Goal: Transaction & Acquisition: Purchase product/service

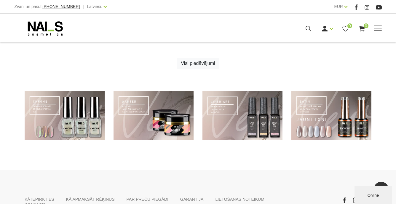
scroll to position [414, 0]
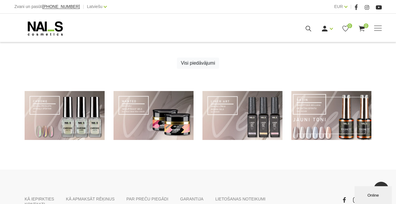
click at [301, 113] on link at bounding box center [331, 115] width 80 height 49
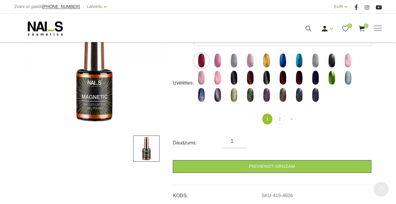
scroll to position [109, 0]
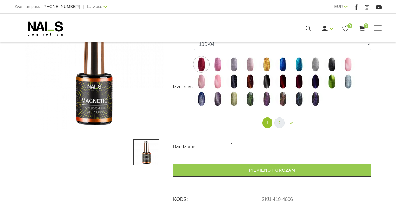
click at [280, 125] on link "2" at bounding box center [280, 122] width 10 height 11
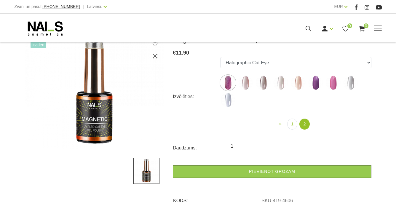
scroll to position [84, 0]
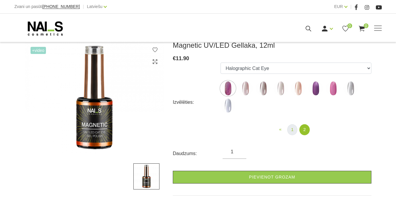
click at [293, 132] on link "1" at bounding box center [292, 129] width 10 height 11
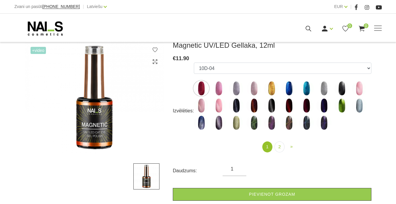
click at [275, 87] on img at bounding box center [271, 88] width 15 height 15
select select "4834"
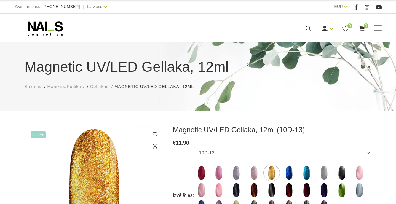
click at [108, 87] on span "Gēllakas" at bounding box center [99, 86] width 18 height 5
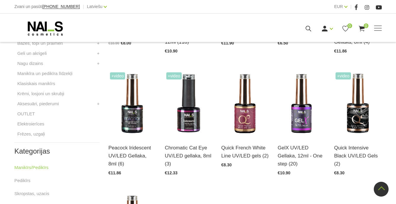
scroll to position [236, 0]
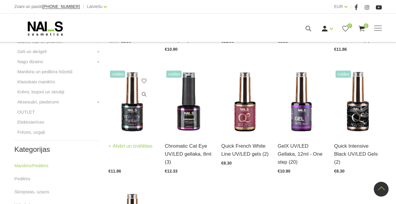
click at [135, 107] on img at bounding box center [132, 102] width 47 height 66
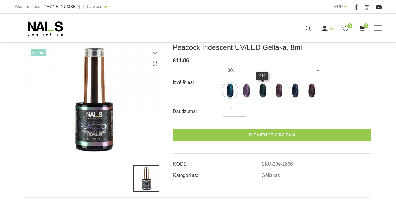
scroll to position [74, 0]
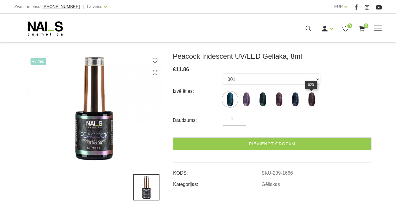
click at [309, 101] on img at bounding box center [311, 99] width 15 height 15
select select "1669"
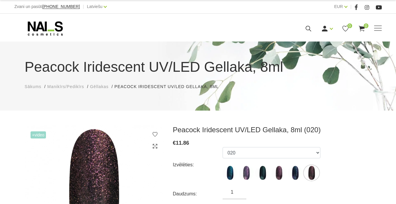
scroll to position [0, 0]
click at [77, 87] on span "Manikīrs/Pedikīrs" at bounding box center [65, 86] width 37 height 5
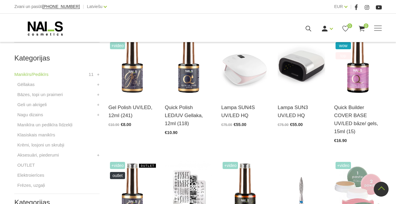
scroll to position [159, 0]
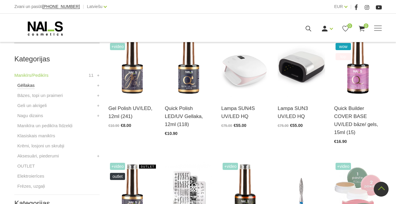
click at [27, 87] on link "Gēllakas" at bounding box center [25, 85] width 17 height 7
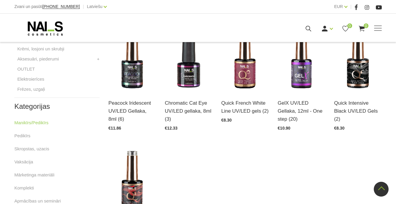
scroll to position [279, 0]
click at [285, 97] on div "GelX UV/LED Gellaka, 12ml - One step (20) Atvērt un izvēlēties €10.90" at bounding box center [301, 111] width 47 height 39
click at [296, 71] on img at bounding box center [301, 59] width 47 height 66
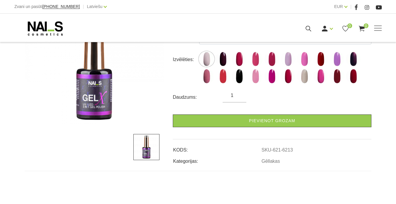
scroll to position [113, 0]
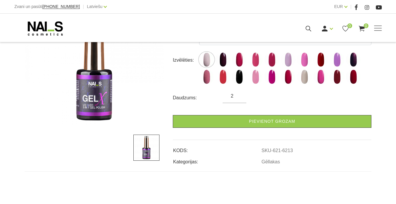
click at [241, 95] on input "2" at bounding box center [235, 95] width 24 height 7
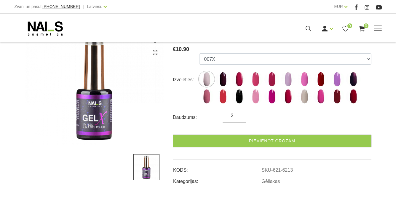
scroll to position [91, 0]
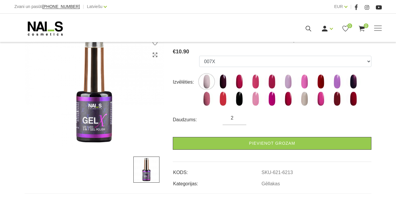
type input "1"
click at [241, 119] on input "1" at bounding box center [235, 117] width 24 height 7
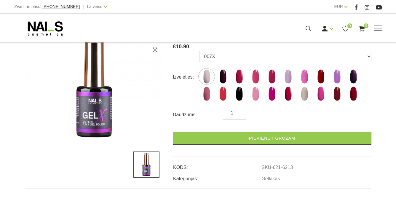
scroll to position [96, 0]
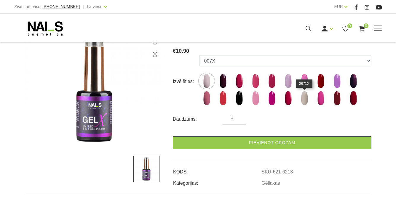
click at [305, 97] on img at bounding box center [304, 98] width 15 height 15
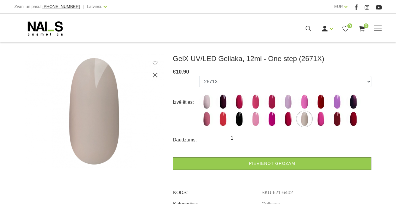
scroll to position [71, 0]
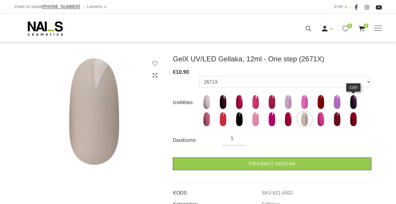
click at [358, 104] on img at bounding box center [353, 102] width 15 height 15
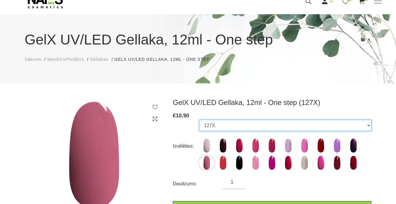
scroll to position [28, 0]
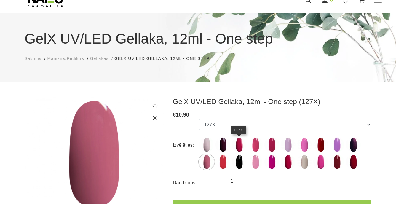
click at [239, 151] on img at bounding box center [239, 144] width 15 height 15
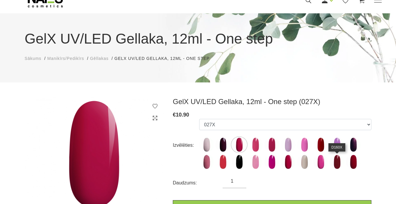
click at [337, 166] on img at bounding box center [337, 161] width 15 height 15
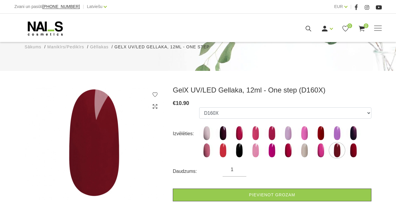
scroll to position [80, 0]
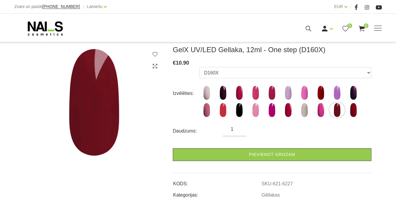
click at [91, 109] on img at bounding box center [94, 102] width 139 height 114
click at [225, 89] on img at bounding box center [223, 92] width 15 height 15
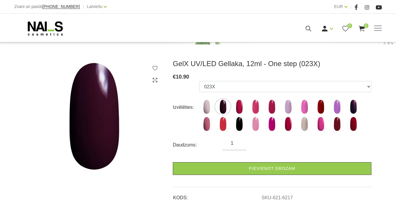
scroll to position [64, 0]
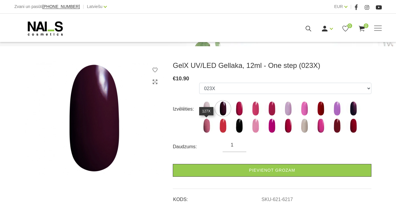
click at [205, 125] on img at bounding box center [206, 125] width 15 height 15
select select "6225"
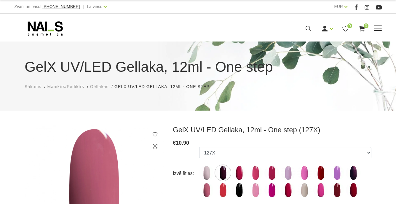
scroll to position [0, 0]
